Goal: Information Seeking & Learning: Learn about a topic

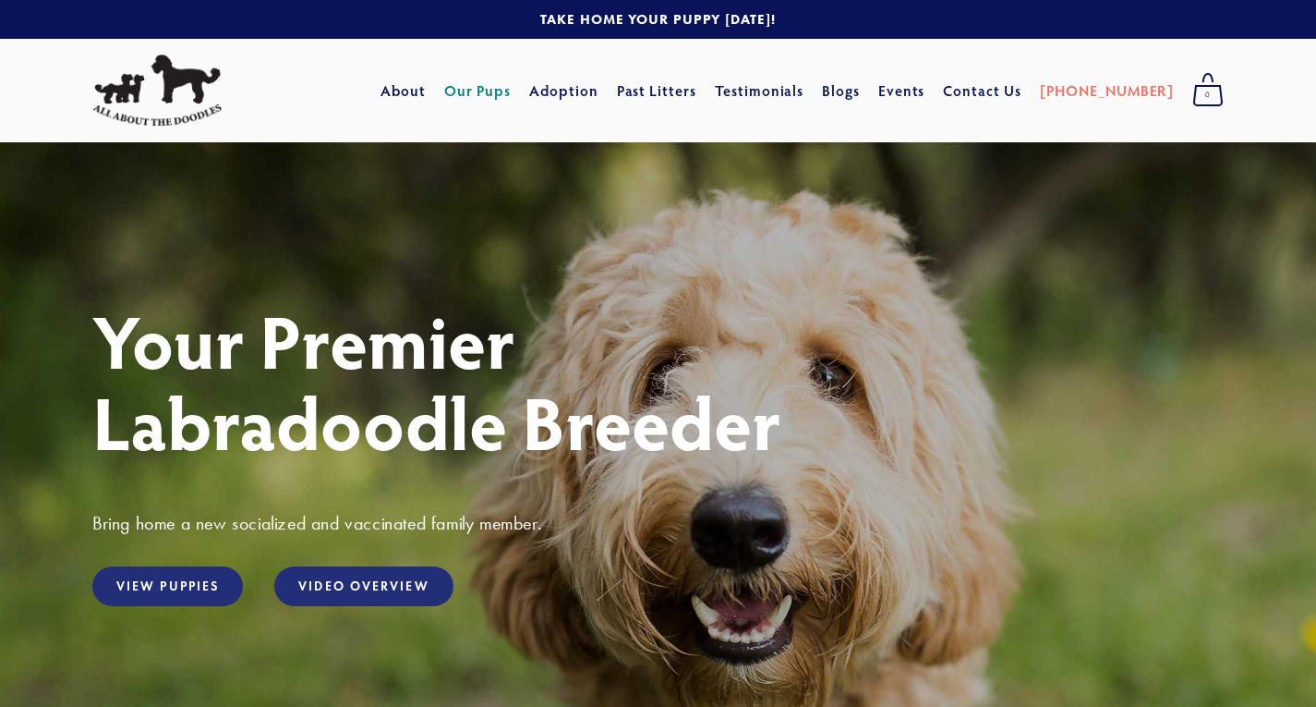
click at [512, 88] on link "Our Pups" at bounding box center [477, 90] width 67 height 33
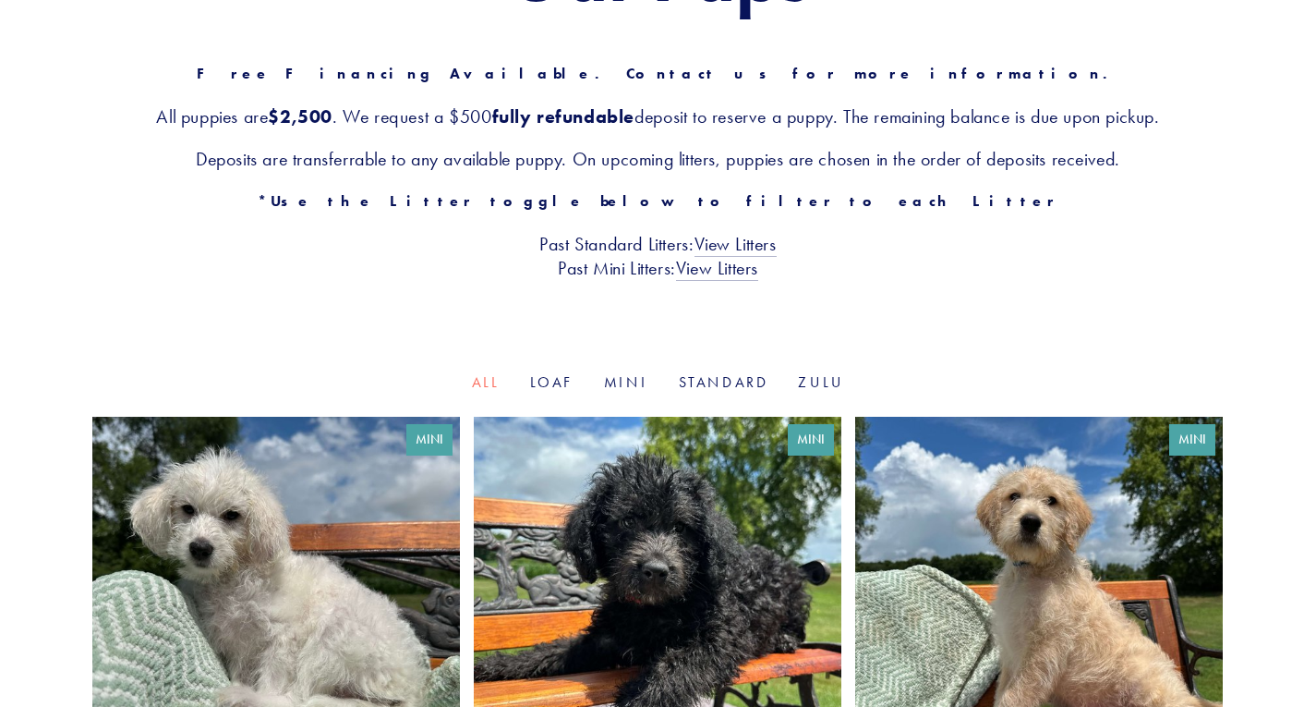
scroll to position [294, 0]
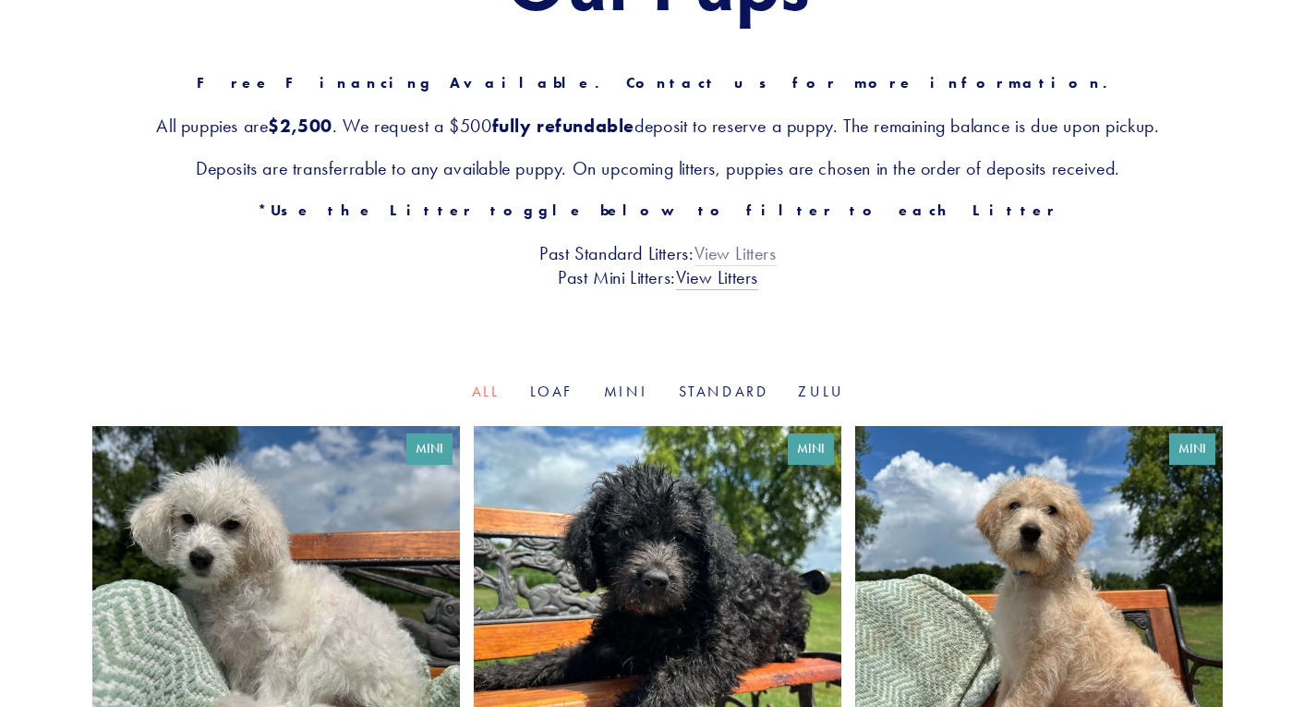
click at [729, 243] on link "View Litters" at bounding box center [736, 254] width 82 height 24
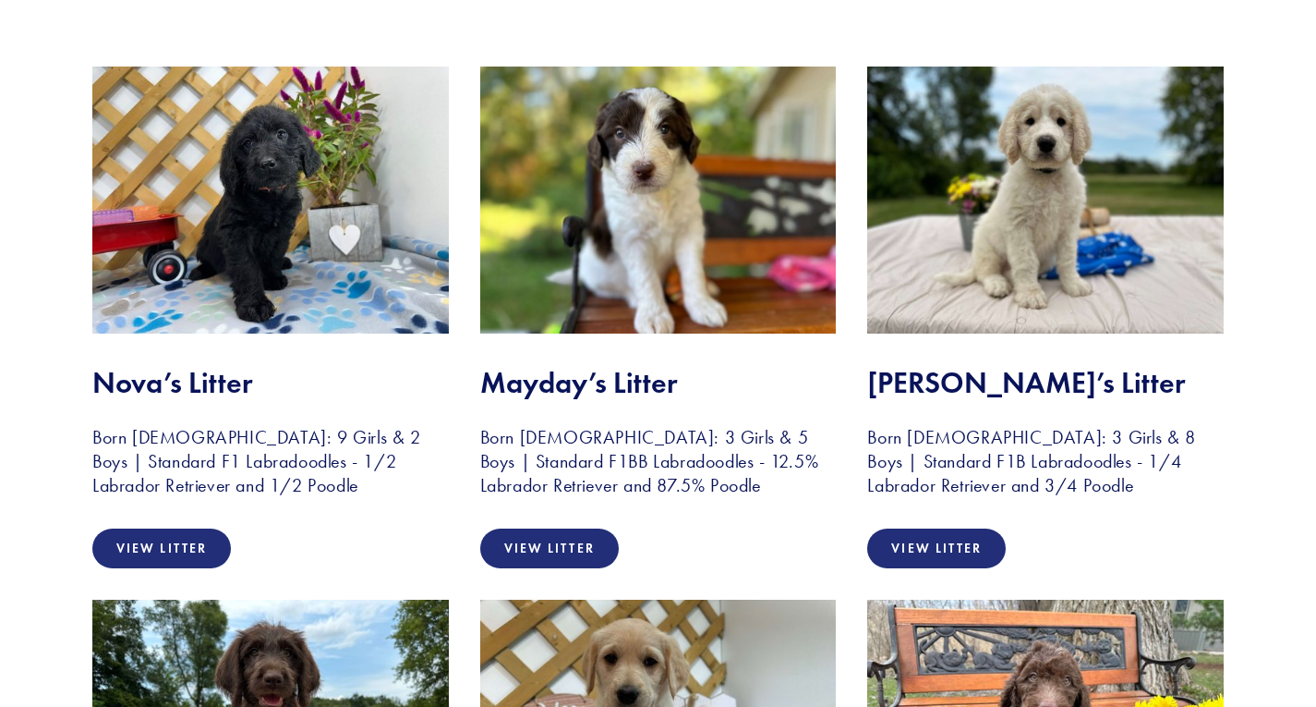
scroll to position [360, 0]
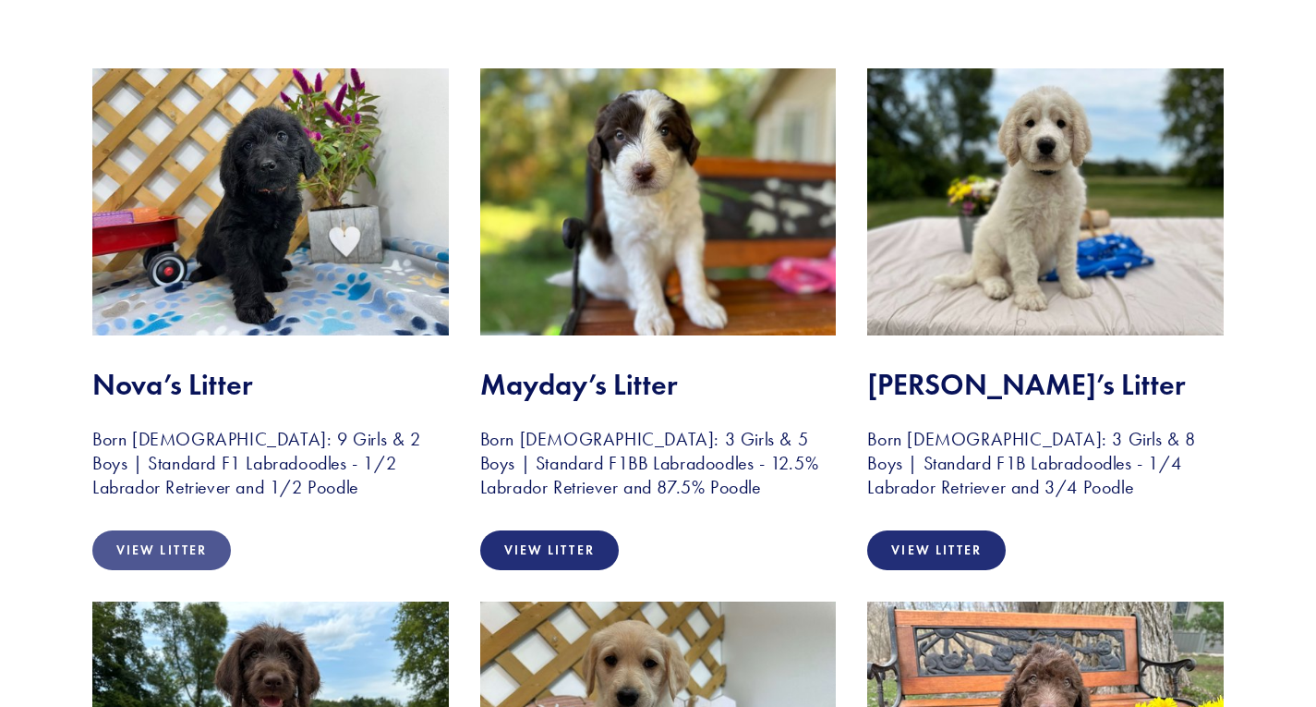
click at [176, 542] on link "View Litter" at bounding box center [161, 550] width 139 height 40
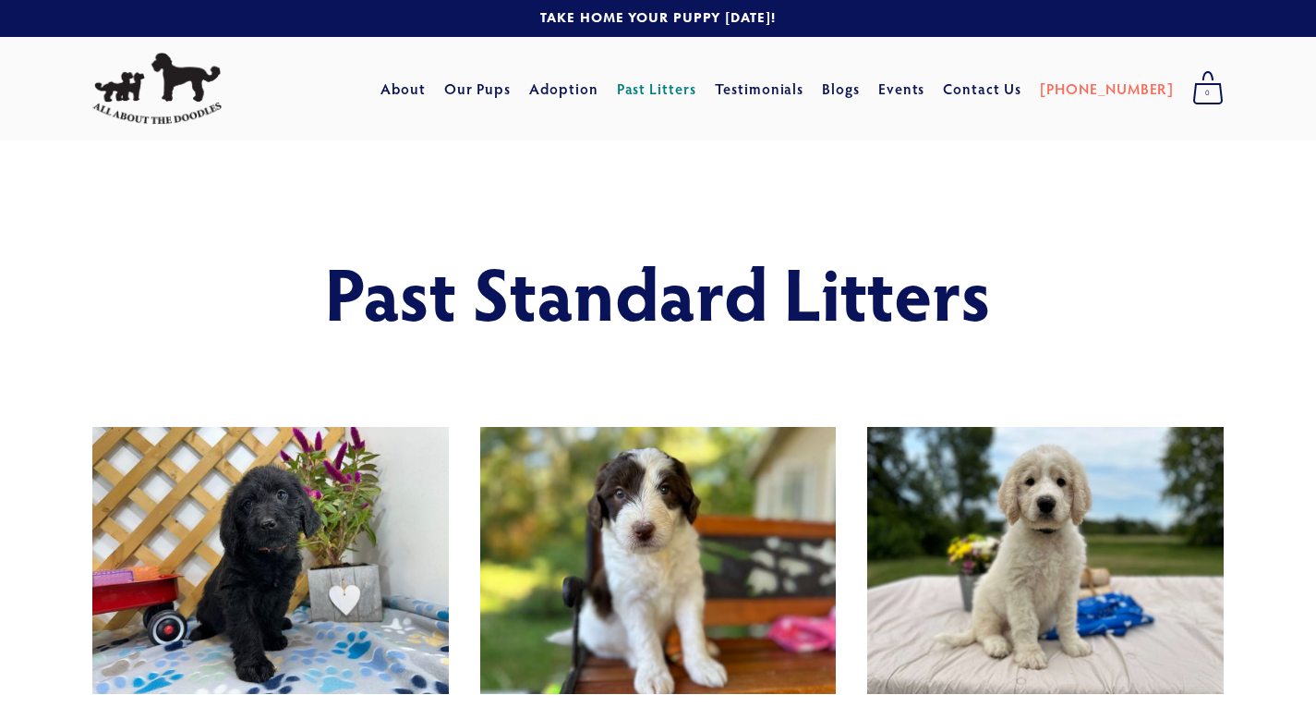
scroll to position [0, 0]
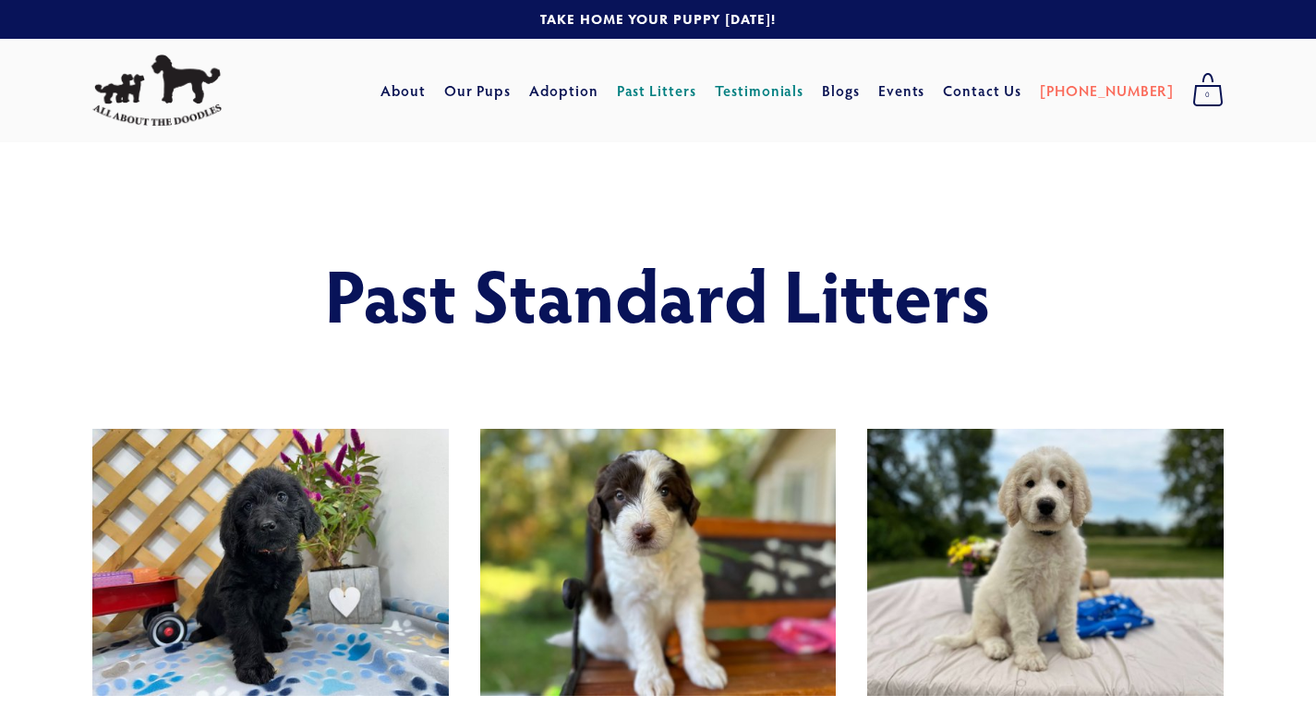
click at [796, 98] on link "Testimonials" at bounding box center [760, 90] width 90 height 33
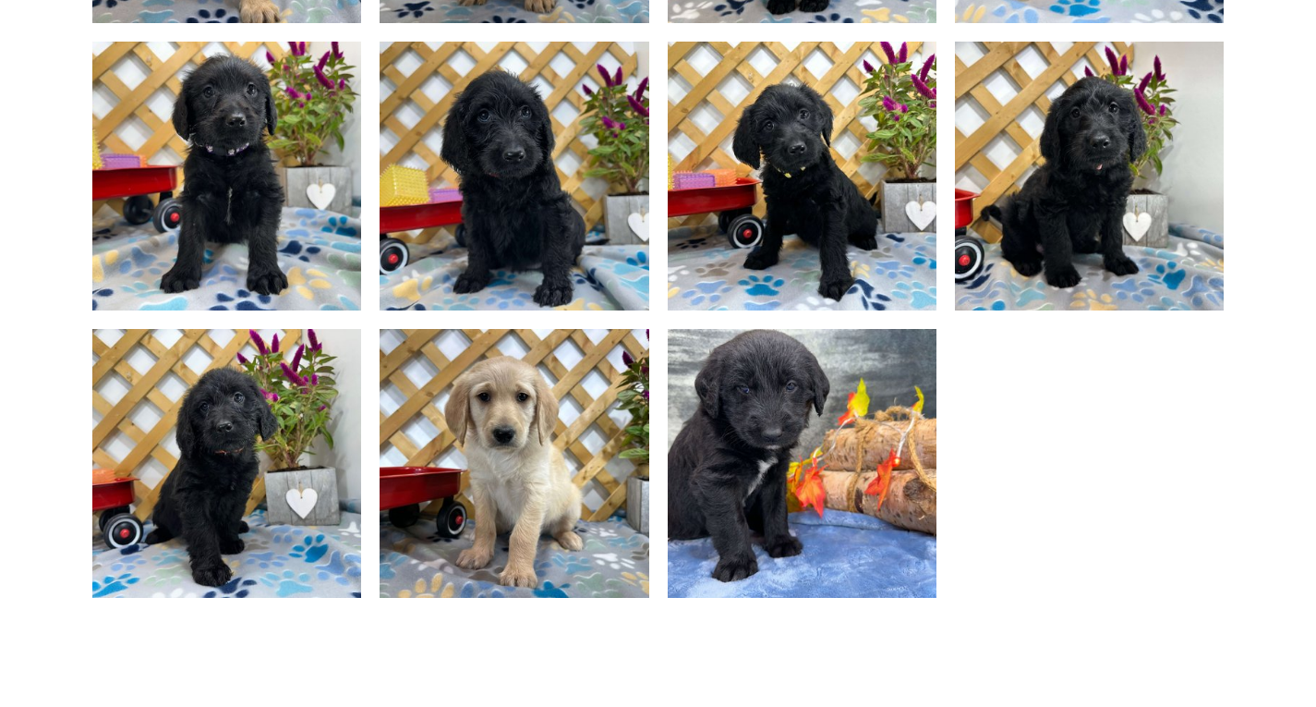
scroll to position [1530, 0]
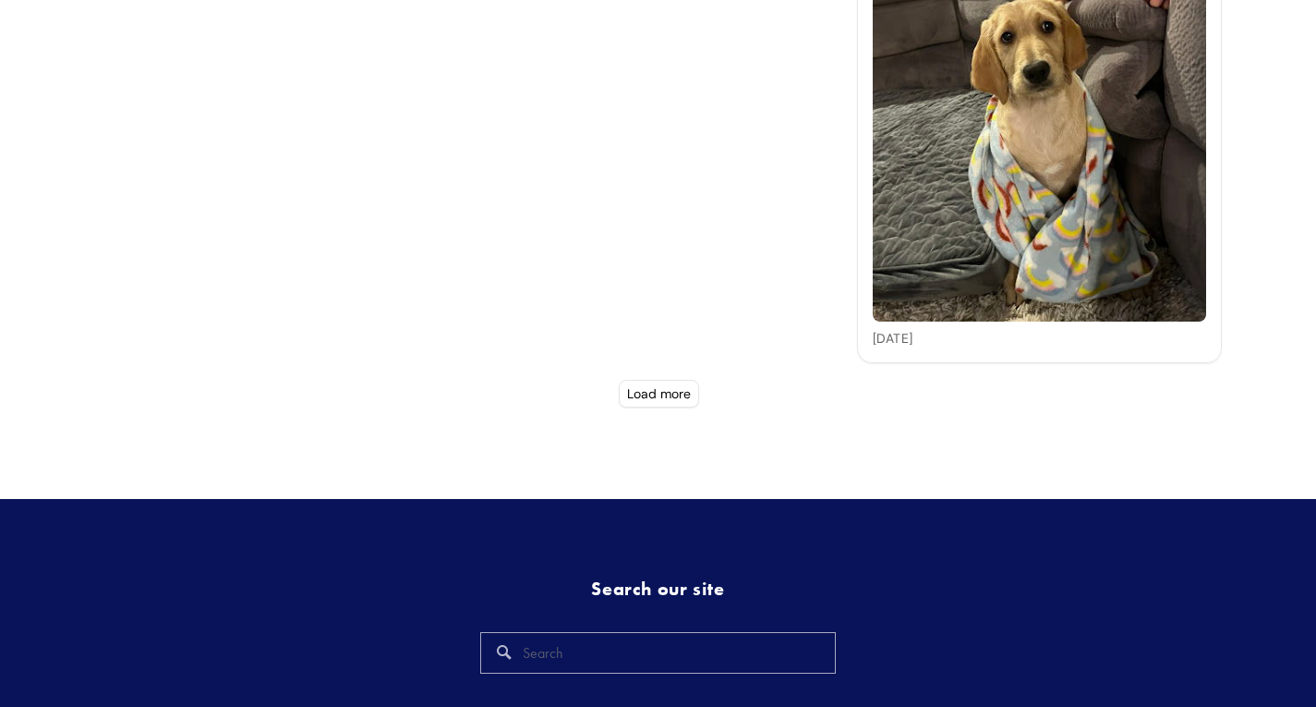
scroll to position [6500, 0]
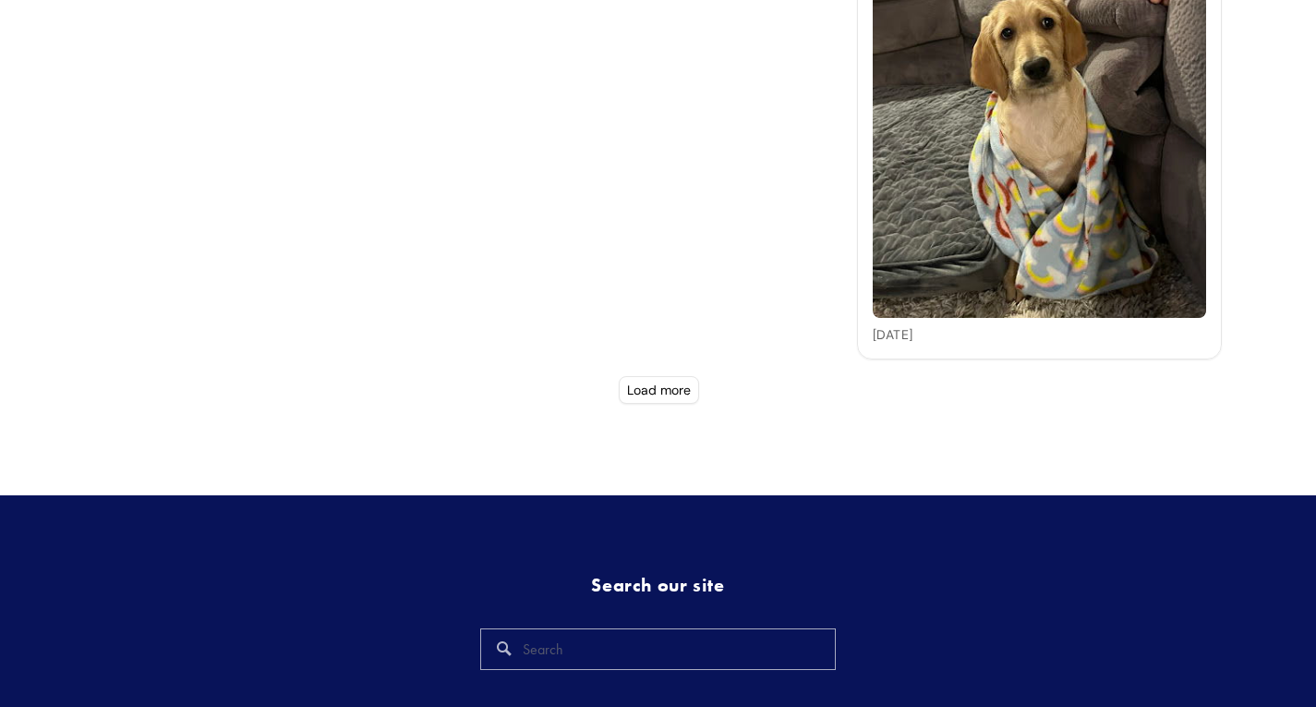
click at [661, 386] on button "Load more" at bounding box center [659, 390] width 80 height 28
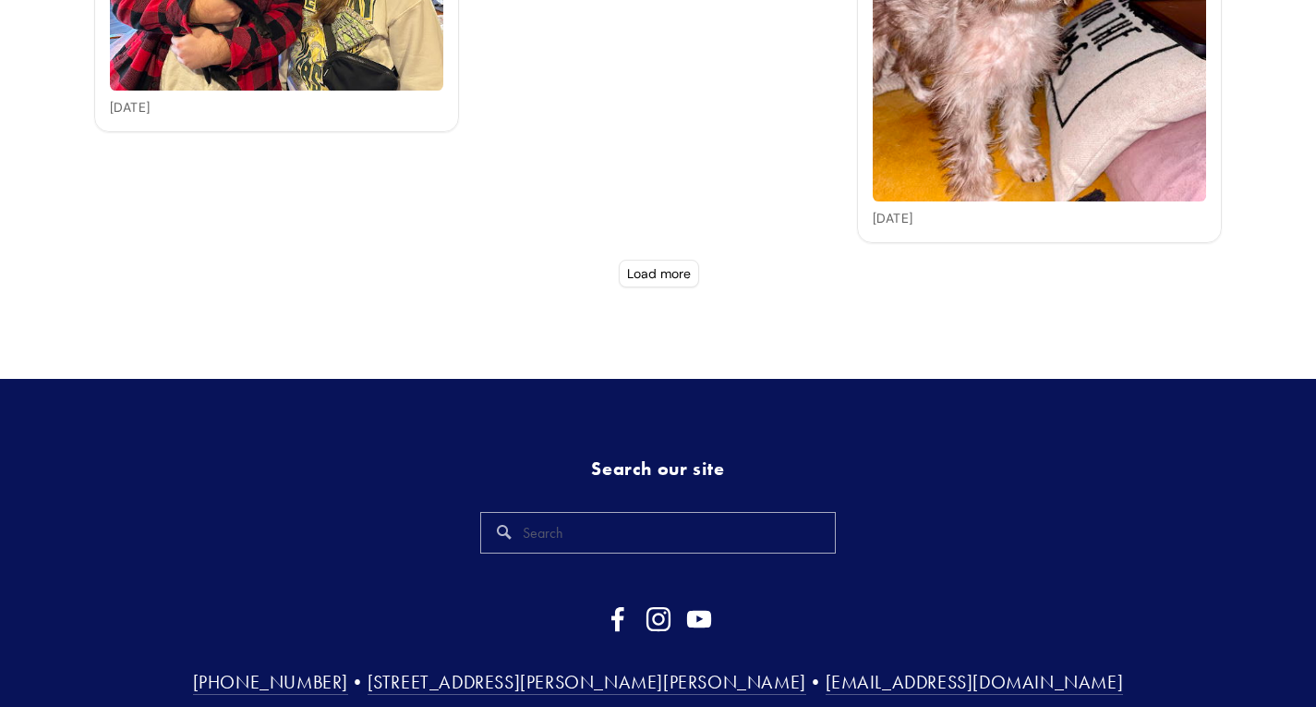
scroll to position [7815, 0]
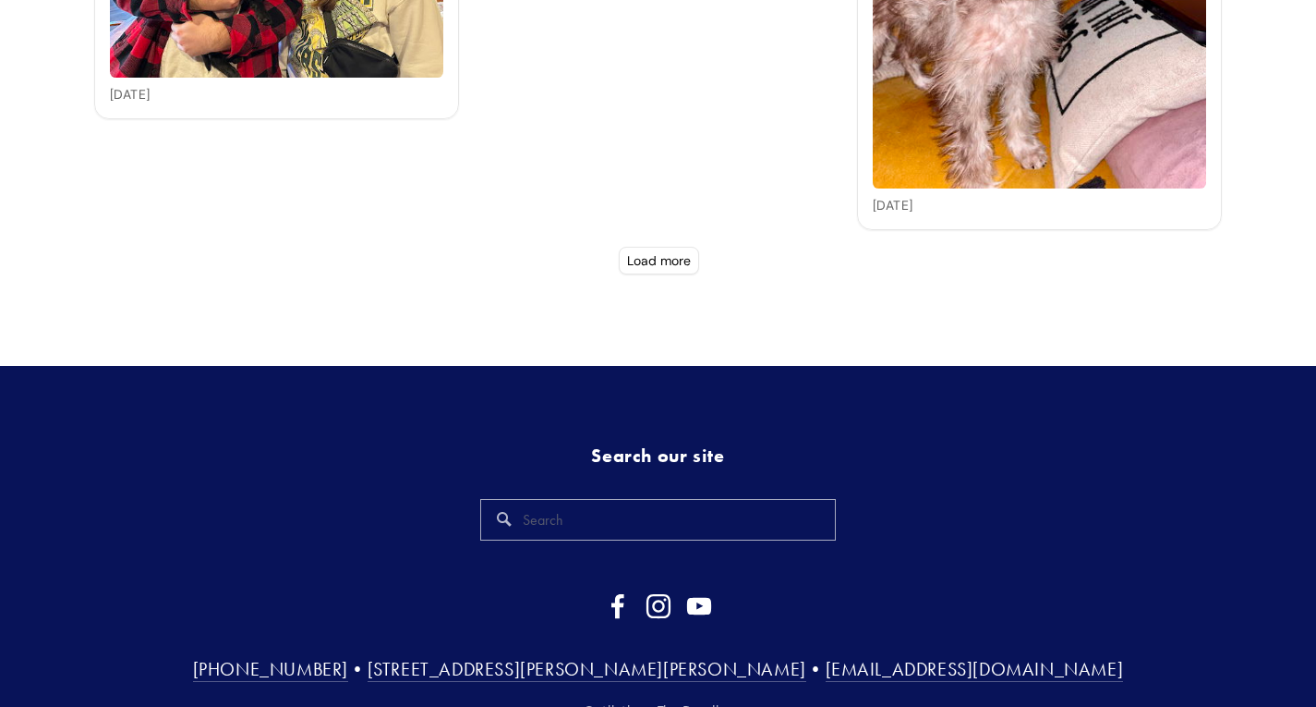
click at [655, 265] on button "Load more" at bounding box center [659, 261] width 80 height 28
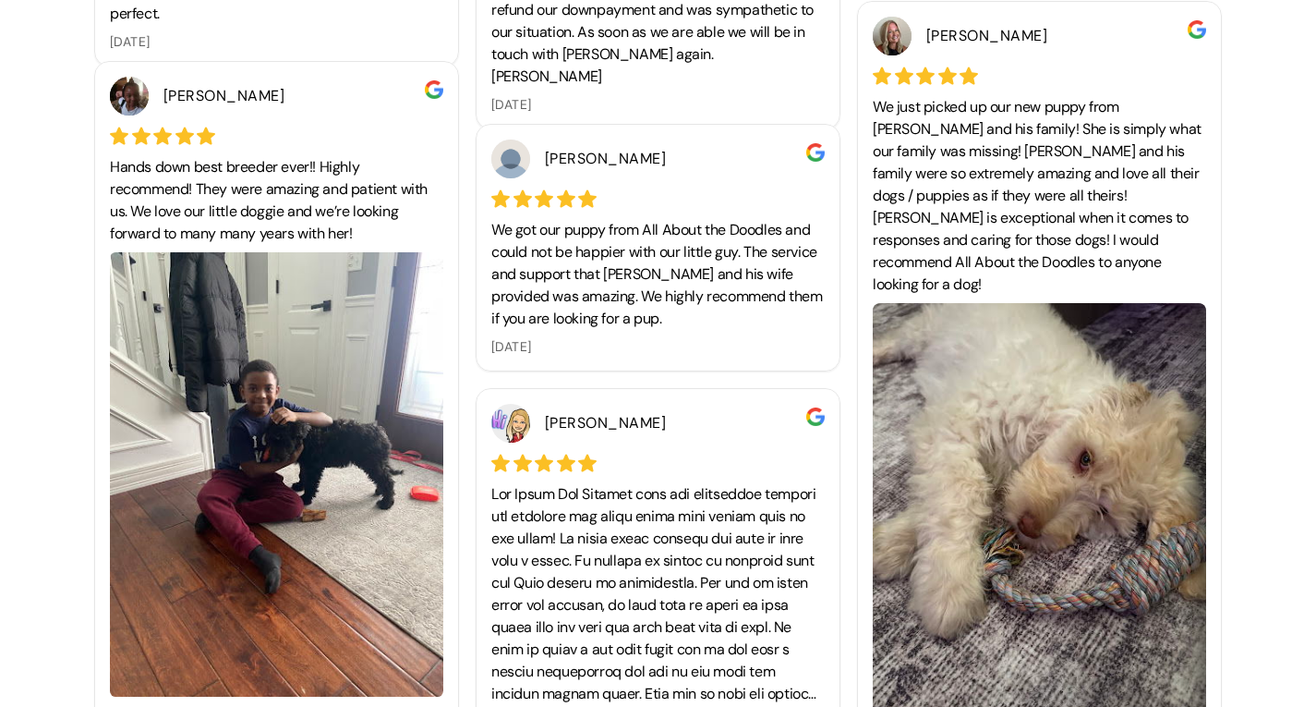
scroll to position [7139, 0]
